Goal: Task Accomplishment & Management: Manage account settings

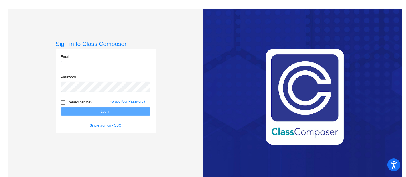
type input "[PERSON_NAME][EMAIL_ADDRESS][DOMAIN_NAME]"
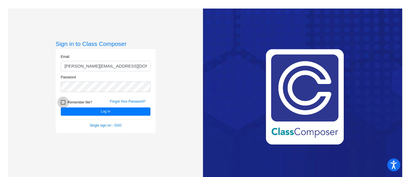
click at [61, 103] on div at bounding box center [63, 102] width 5 height 5
click at [63, 105] on input "Remember Me?" at bounding box center [63, 105] width 0 height 0
checkbox input "true"
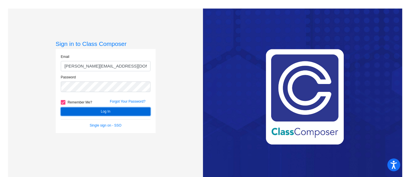
click at [96, 111] on button "Log In" at bounding box center [106, 112] width 90 height 8
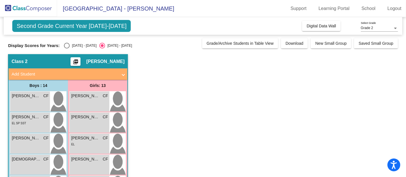
click at [67, 44] on div "Select an option" at bounding box center [67, 46] width 6 height 6
click at [67, 49] on input "[DATE] - [DATE]" at bounding box center [66, 49] width 0 height 0
radio input "true"
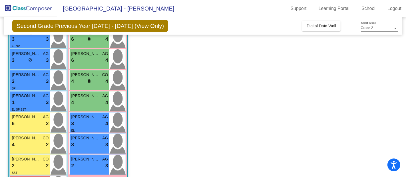
scroll to position [127, 0]
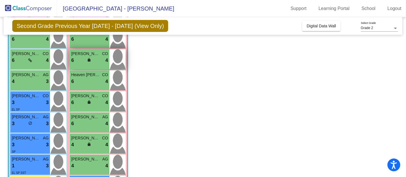
click at [88, 58] on span "lock" at bounding box center [89, 60] width 4 height 4
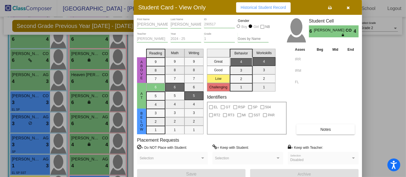
click at [285, 146] on label "= Keep with Teacher:" at bounding box center [305, 148] width 35 height 6
click at [285, 6] on button "button" at bounding box center [348, 7] width 18 height 10
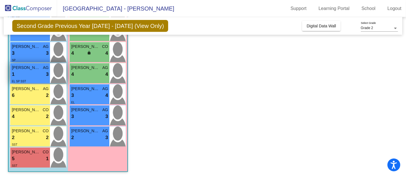
scroll to position [187, 0]
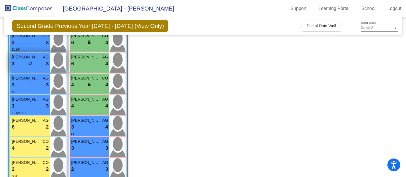
click at [30, 66] on div "lock do_not_disturb_alt" at bounding box center [30, 64] width 4 height 6
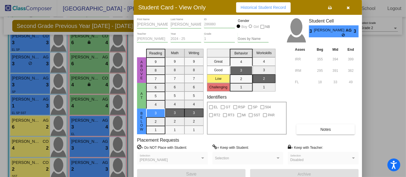
click at [285, 125] on button "Notes" at bounding box center [325, 129] width 58 height 10
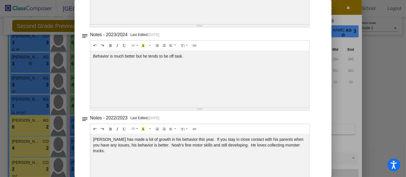
scroll to position [0, 0]
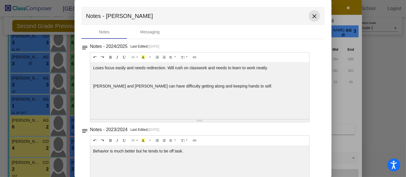
click at [285, 17] on mat-icon "close" at bounding box center [314, 16] width 7 height 7
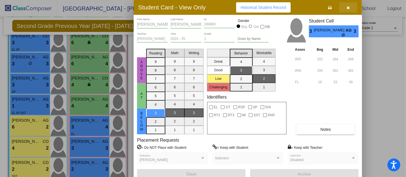
click at [285, 6] on icon "button" at bounding box center [348, 8] width 3 height 4
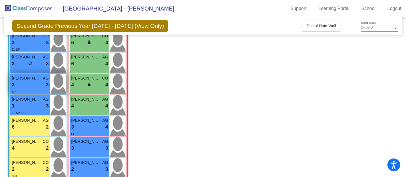
click at [35, 79] on span "[PERSON_NAME]" at bounding box center [26, 78] width 29 height 6
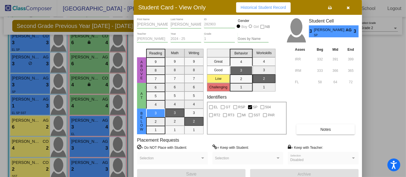
drag, startPoint x: 35, startPoint y: 79, endPoint x: 382, endPoint y: 104, distance: 348.4
click at [285, 104] on div at bounding box center [203, 88] width 406 height 177
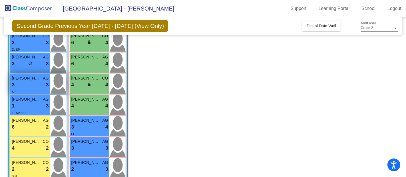
click at [12, 82] on span "3" at bounding box center [13, 84] width 3 height 7
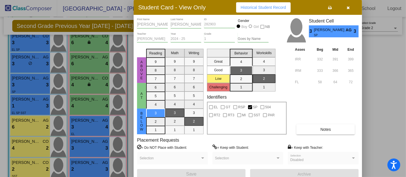
click at [285, 129] on button "Notes" at bounding box center [325, 129] width 58 height 10
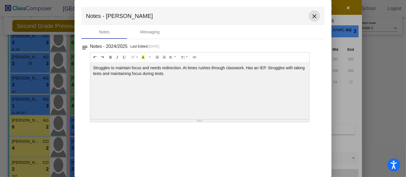
click at [285, 17] on mat-icon "close" at bounding box center [314, 16] width 7 height 7
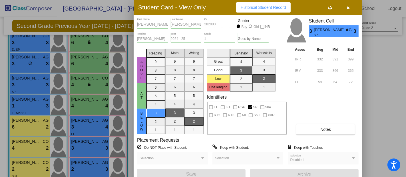
click at [285, 7] on icon "button" at bounding box center [348, 8] width 3 height 4
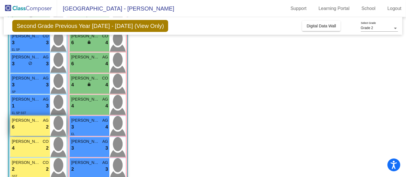
scroll to position [218, 0]
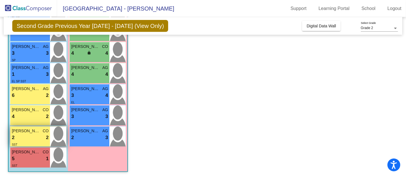
click at [26, 131] on span "[PERSON_NAME]" at bounding box center [26, 131] width 29 height 6
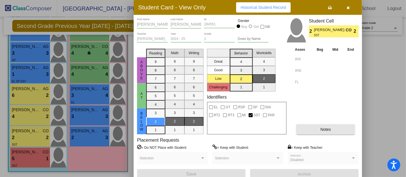
click at [285, 129] on span "Notes" at bounding box center [325, 129] width 11 height 5
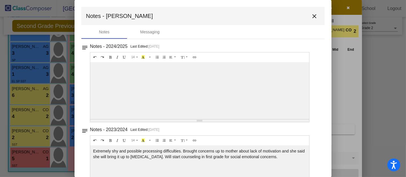
click at [140, 75] on div at bounding box center [199, 90] width 219 height 57
drag, startPoint x: 197, startPoint y: 121, endPoint x: 211, endPoint y: 84, distance: 39.5
click at [211, 84] on div "14 8 9 10 11 12 14 18 24 36 Background Color Transparent Select #ffff00 Text Co…" at bounding box center [199, 87] width 219 height 70
click at [285, 15] on mat-icon "close" at bounding box center [314, 16] width 7 height 7
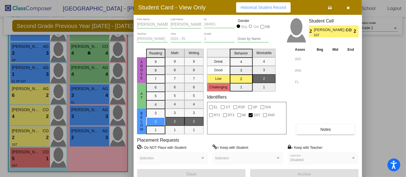
click at [26, 152] on div at bounding box center [203, 88] width 406 height 177
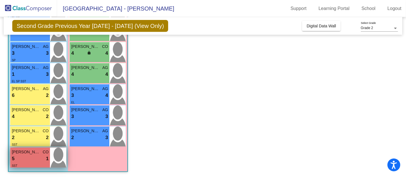
click at [13, 152] on span "[PERSON_NAME]" at bounding box center [26, 152] width 29 height 6
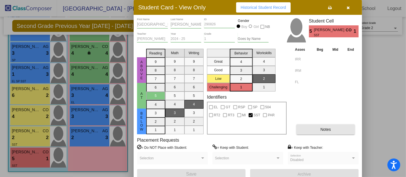
click at [285, 131] on button "Notes" at bounding box center [325, 129] width 58 height 10
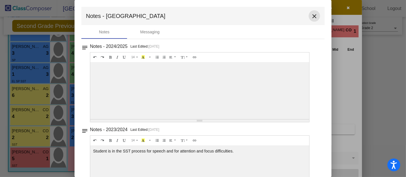
click at [285, 16] on mat-icon "close" at bounding box center [314, 16] width 7 height 7
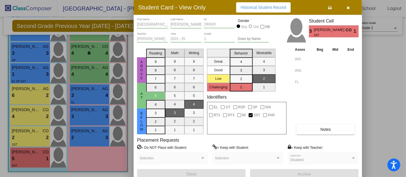
click at [285, 7] on button "button" at bounding box center [348, 7] width 18 height 10
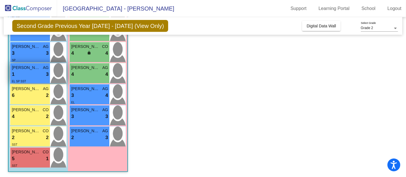
click at [33, 75] on div "1 lock do_not_disturb_alt 3" at bounding box center [30, 74] width 37 height 7
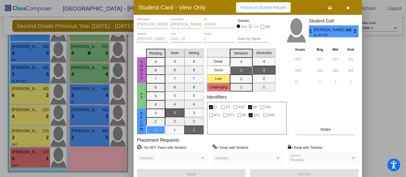
click at [285, 128] on span "Notes" at bounding box center [325, 129] width 11 height 5
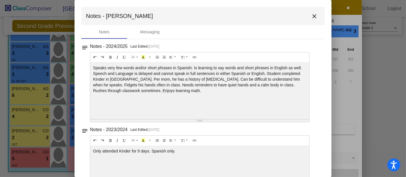
click at [285, 16] on mat-icon "close" at bounding box center [314, 16] width 7 height 7
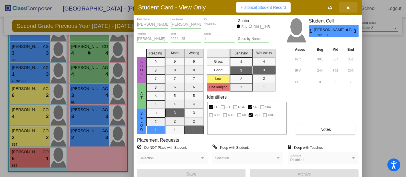
click at [285, 9] on icon "button" at bounding box center [348, 8] width 3 height 4
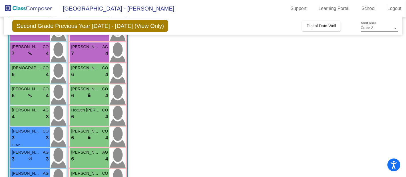
scroll to position [60, 0]
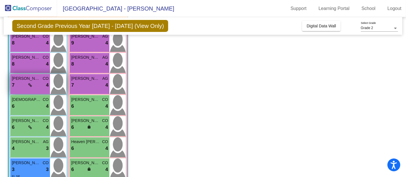
click at [31, 86] on icon at bounding box center [30, 85] width 4 height 4
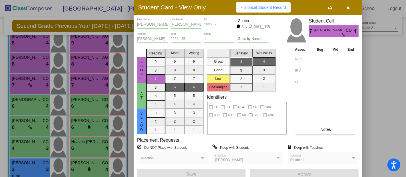
click at [285, 157] on div at bounding box center [353, 157] width 3 height 1
click at [285, 7] on button "button" at bounding box center [348, 7] width 18 height 10
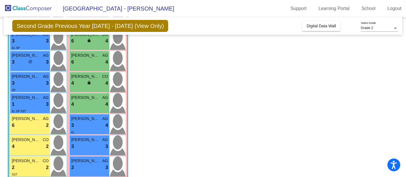
scroll to position [190, 0]
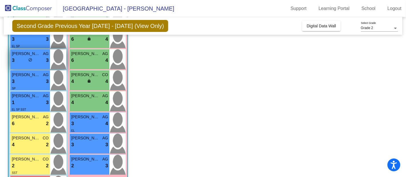
click at [30, 59] on span "do_not_disturb_alt" at bounding box center [30, 60] width 4 height 4
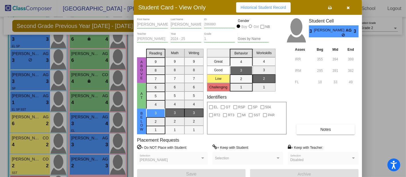
click at [285, 7] on icon "button" at bounding box center [348, 8] width 3 height 4
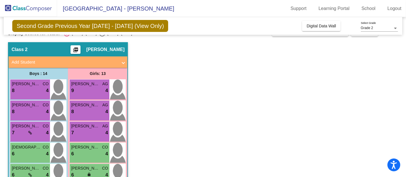
scroll to position [0, 0]
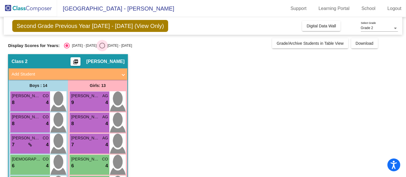
click at [99, 46] on div "Select an option" at bounding box center [102, 46] width 6 height 6
click at [102, 49] on input "[DATE] - [DATE]" at bounding box center [102, 49] width 0 height 0
radio input "true"
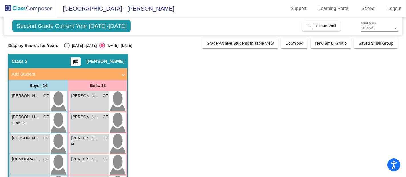
click at [68, 44] on div "Select an option" at bounding box center [67, 46] width 6 height 6
click at [67, 49] on input "[DATE] - [DATE]" at bounding box center [66, 49] width 0 height 0
radio input "true"
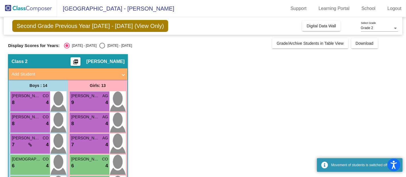
click at [79, 61] on mat-icon "picture_as_pdf" at bounding box center [75, 63] width 7 height 8
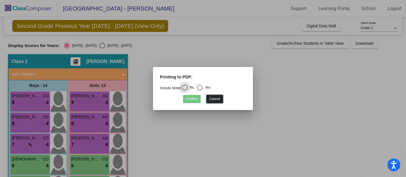
click at [215, 98] on button "Cancel" at bounding box center [214, 99] width 16 height 8
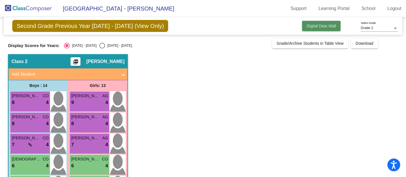
click at [285, 26] on span "Digital Data Wall" at bounding box center [320, 26] width 29 height 5
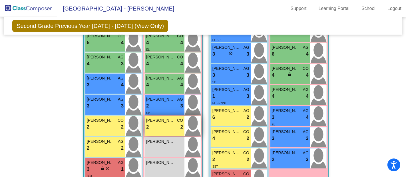
scroll to position [285, 0]
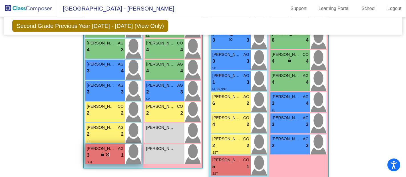
click at [108, 153] on span "do_not_disturb_alt" at bounding box center [108, 155] width 4 height 4
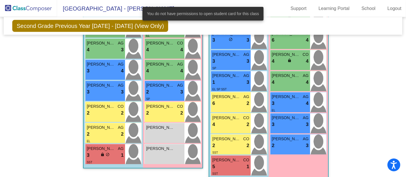
click at [39, 128] on div "Hallway - Hallway Class picture_as_pdf Add Student First Name Last Name Student…" at bounding box center [202, 15] width 389 height 342
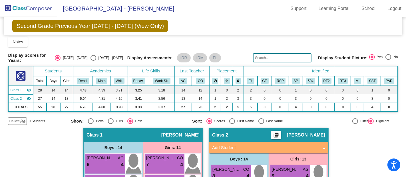
scroll to position [0, 0]
